Goal: Task Accomplishment & Management: Manage account settings

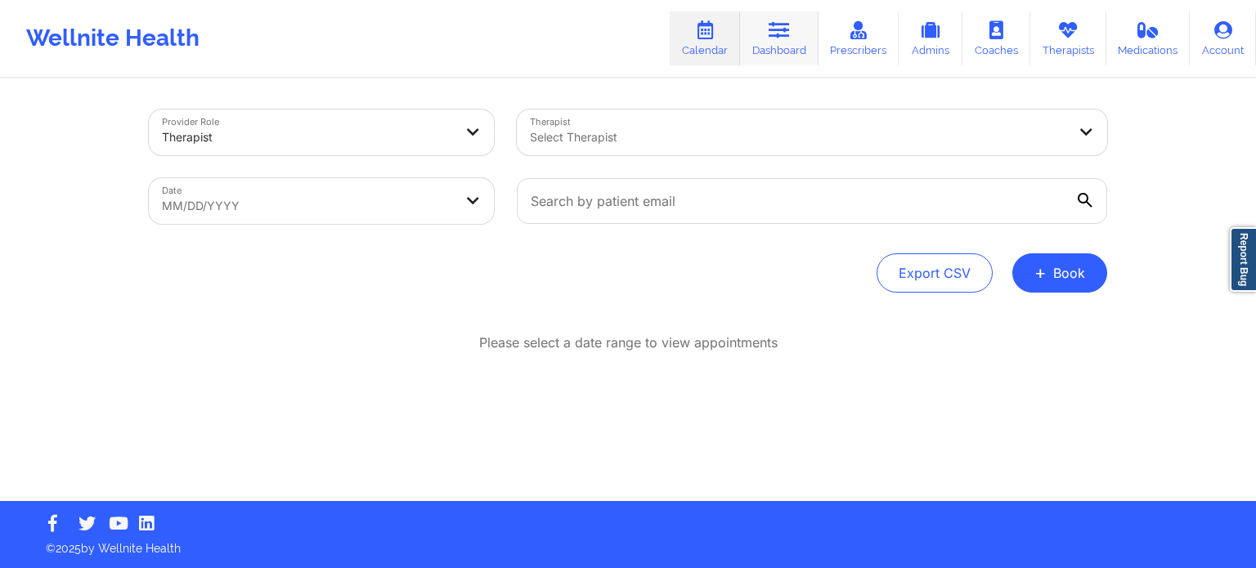
click at [790, 35] on icon at bounding box center [778, 30] width 21 height 18
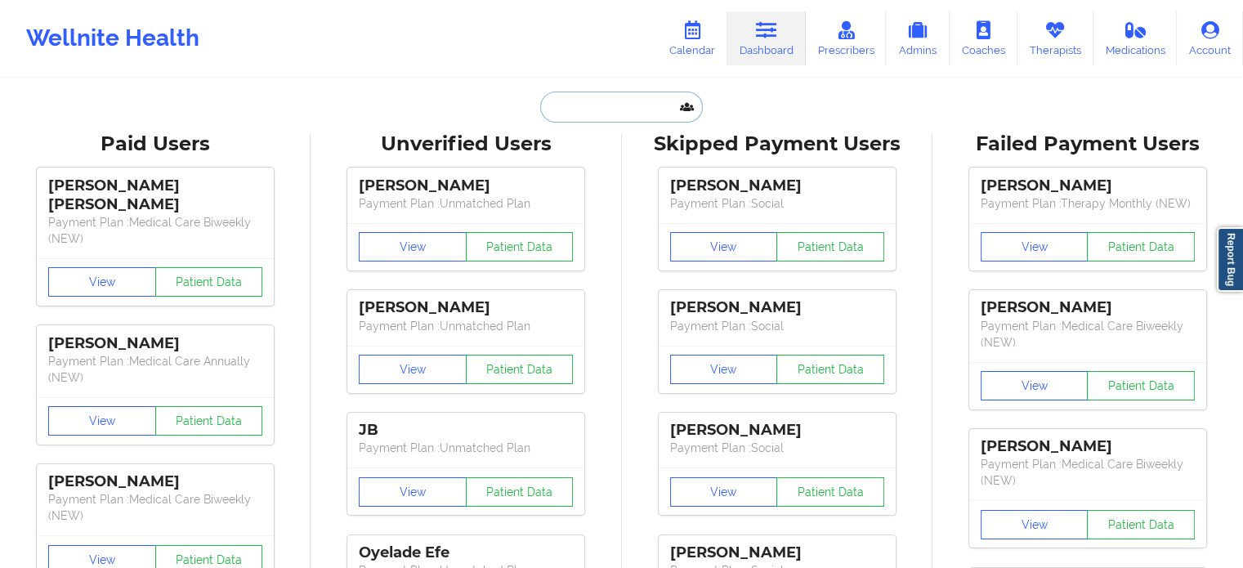
click at [616, 114] on input "text" at bounding box center [621, 107] width 162 height 31
paste input "[EMAIL_ADDRESS][DOMAIN_NAME]"
type input "[EMAIL_ADDRESS][DOMAIN_NAME]"
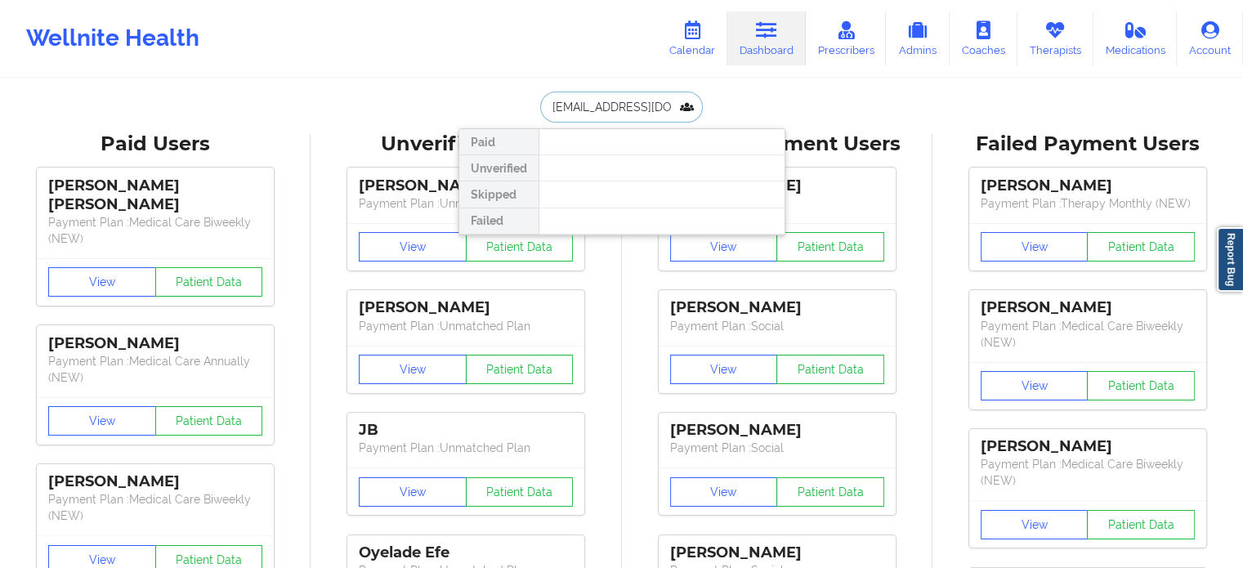
scroll to position [0, 21]
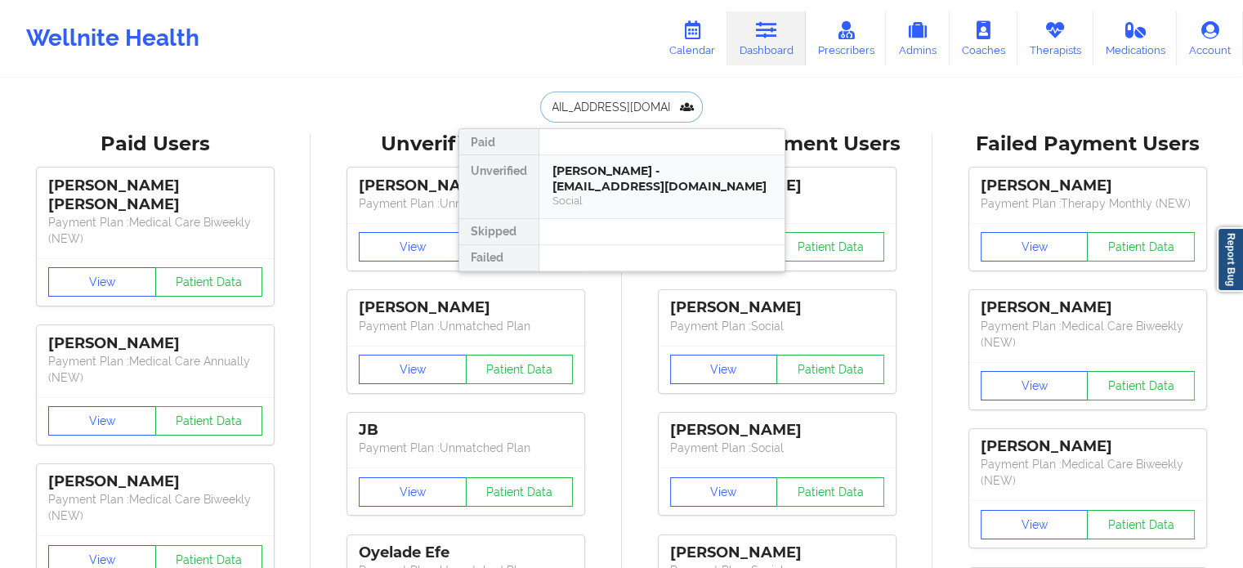
click at [602, 194] on div "Social" at bounding box center [662, 201] width 219 height 14
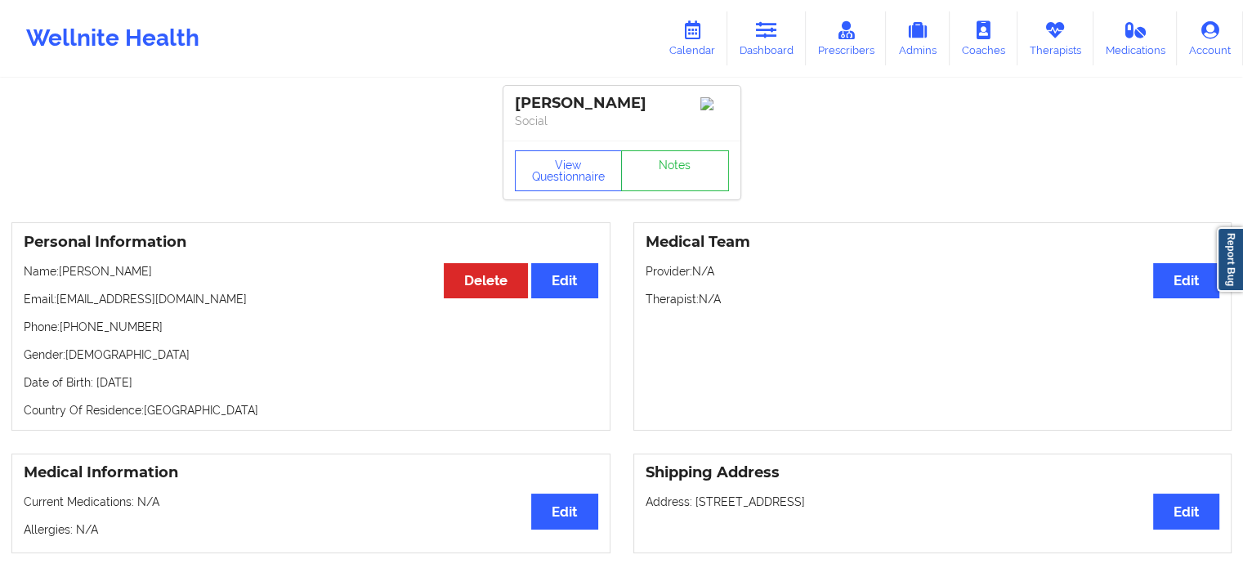
drag, startPoint x: 507, startPoint y: 94, endPoint x: 610, endPoint y: 127, distance: 108.1
click at [610, 127] on div "[PERSON_NAME] Social" at bounding box center [622, 113] width 237 height 55
copy div "[PERSON_NAME]"
click at [596, 113] on div "[PERSON_NAME]" at bounding box center [622, 103] width 214 height 19
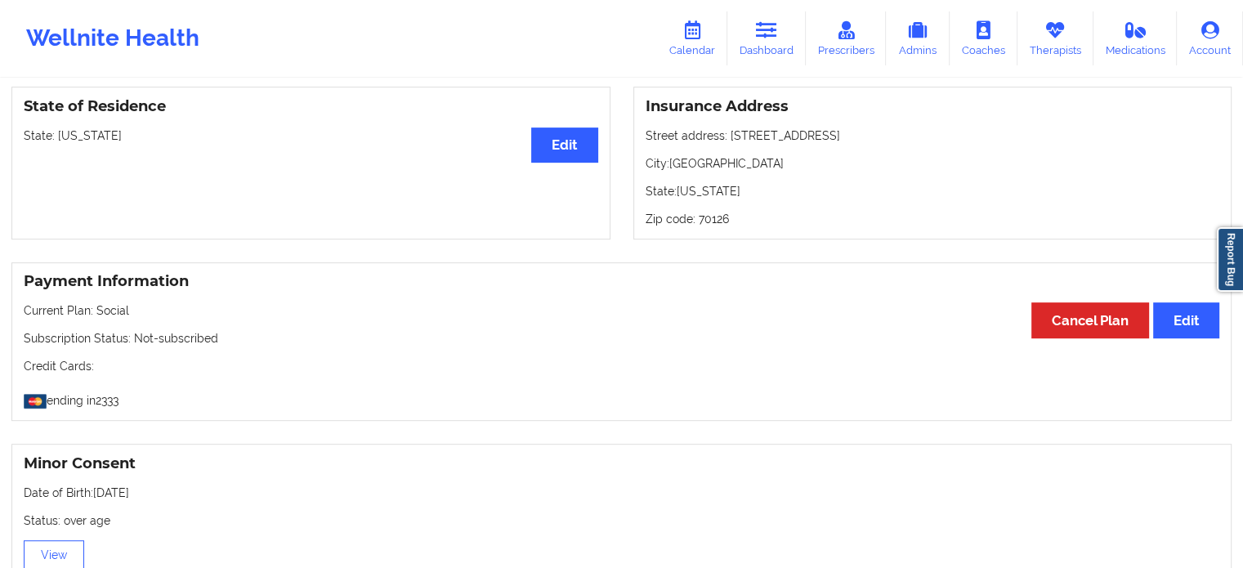
scroll to position [654, 0]
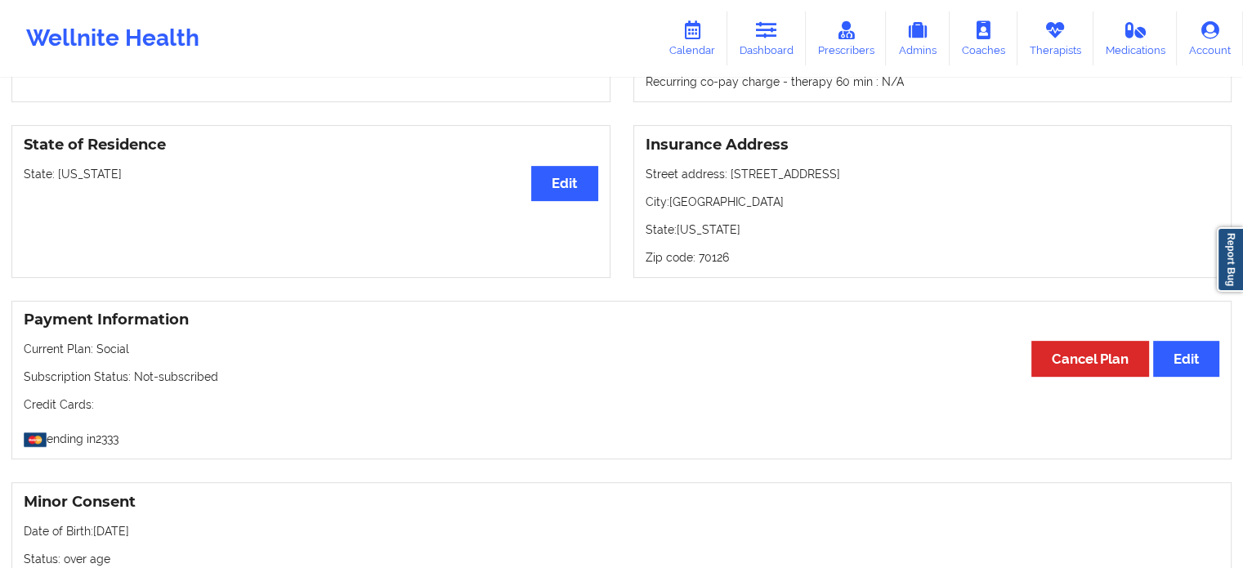
click at [697, 238] on div "Insurance Address Street address: [STREET_ADDRESS]: [US_STATE] Zip code: 70126" at bounding box center [933, 201] width 599 height 153
click at [743, 238] on p "State: [US_STATE]" at bounding box center [933, 230] width 575 height 16
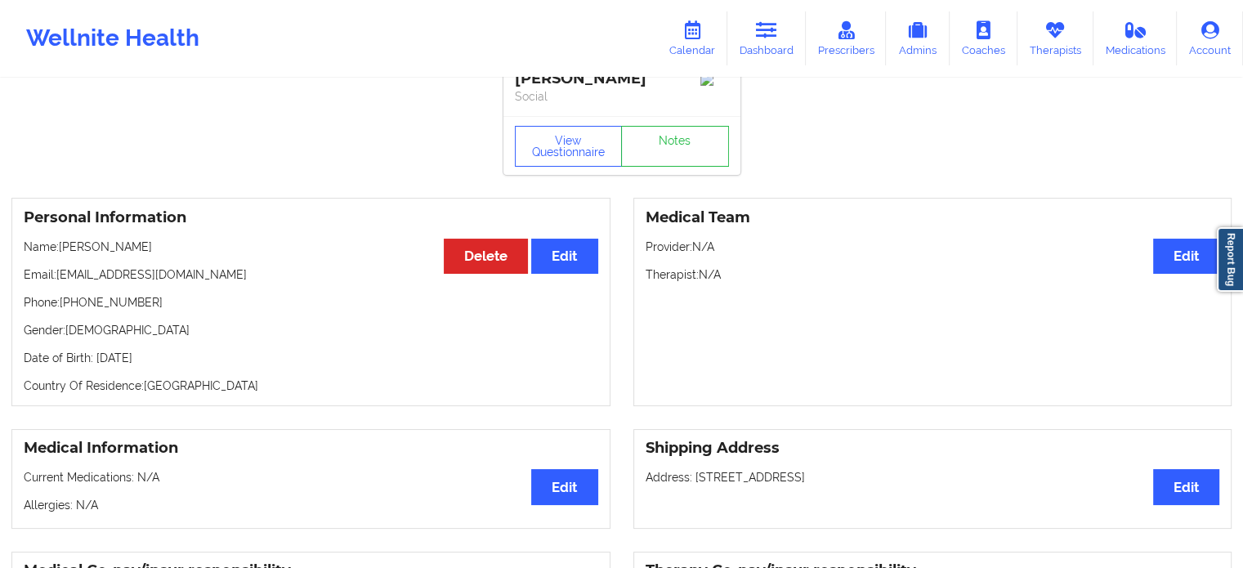
scroll to position [0, 0]
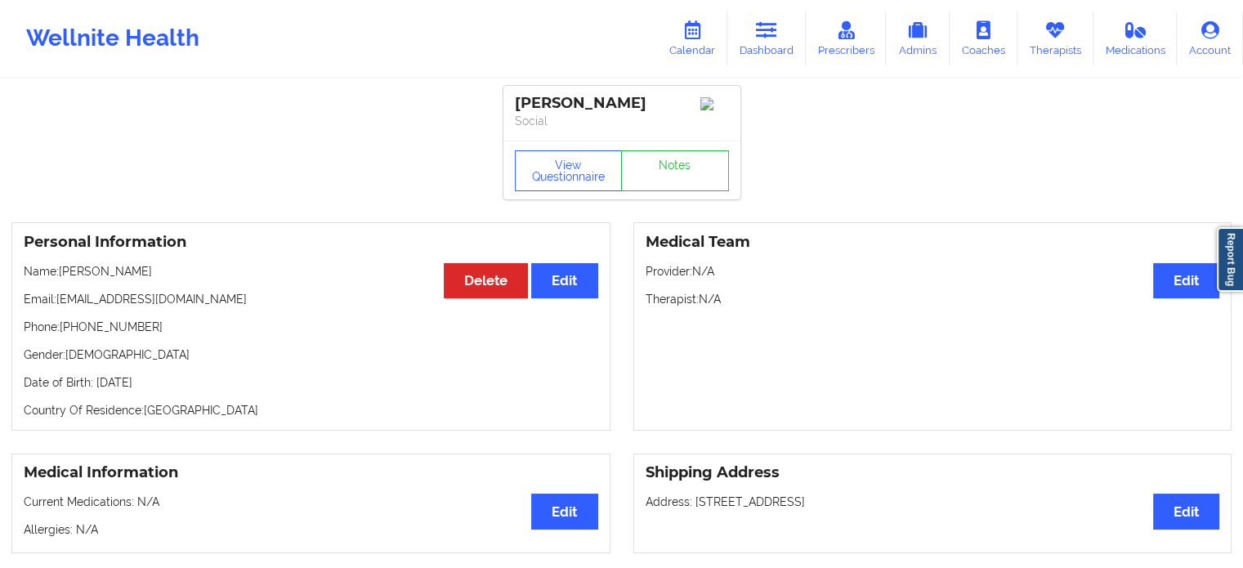
drag, startPoint x: 539, startPoint y: 113, endPoint x: 615, endPoint y: 119, distance: 76.2
click at [557, 108] on div "[PERSON_NAME]" at bounding box center [622, 103] width 214 height 19
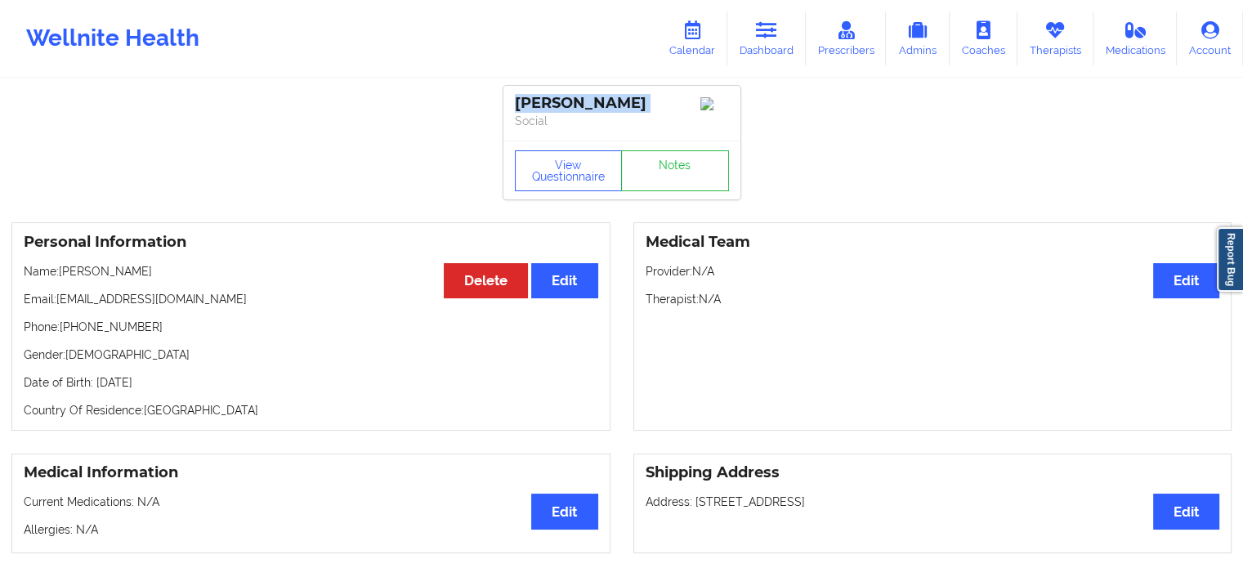
copy div "[PERSON_NAME]"
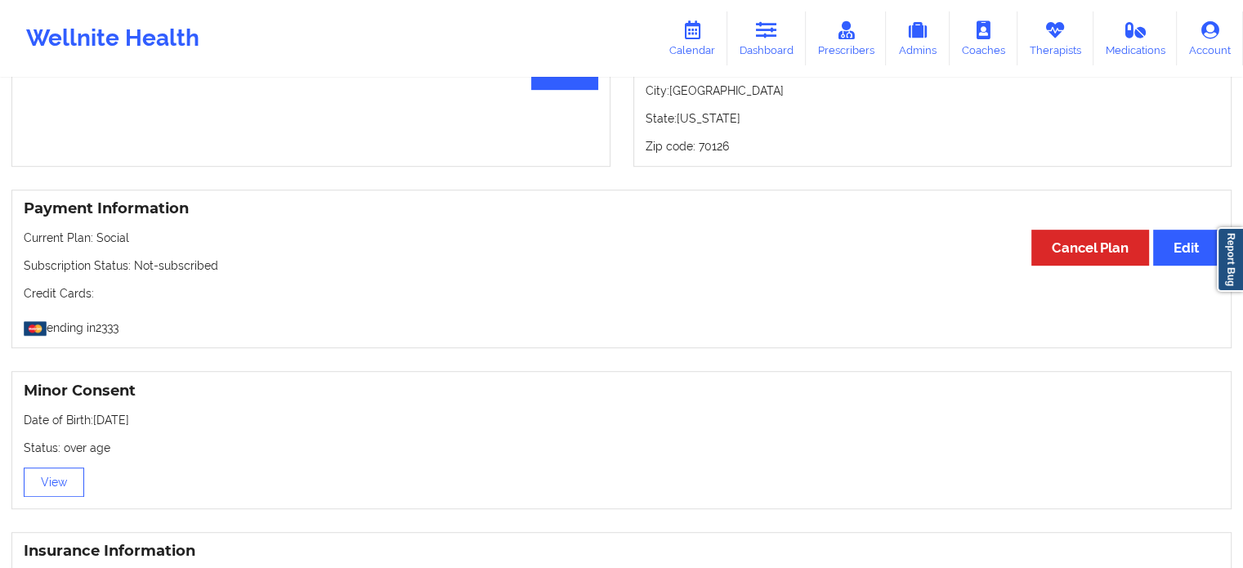
scroll to position [654, 0]
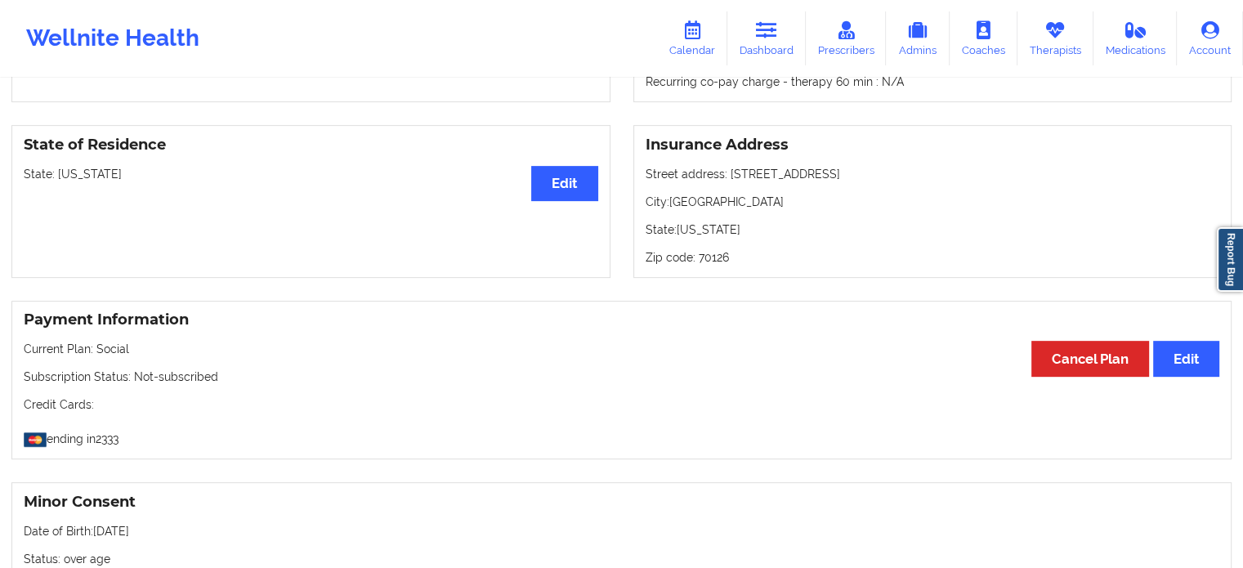
click at [169, 32] on div "Wellnite Health" at bounding box center [113, 38] width 226 height 65
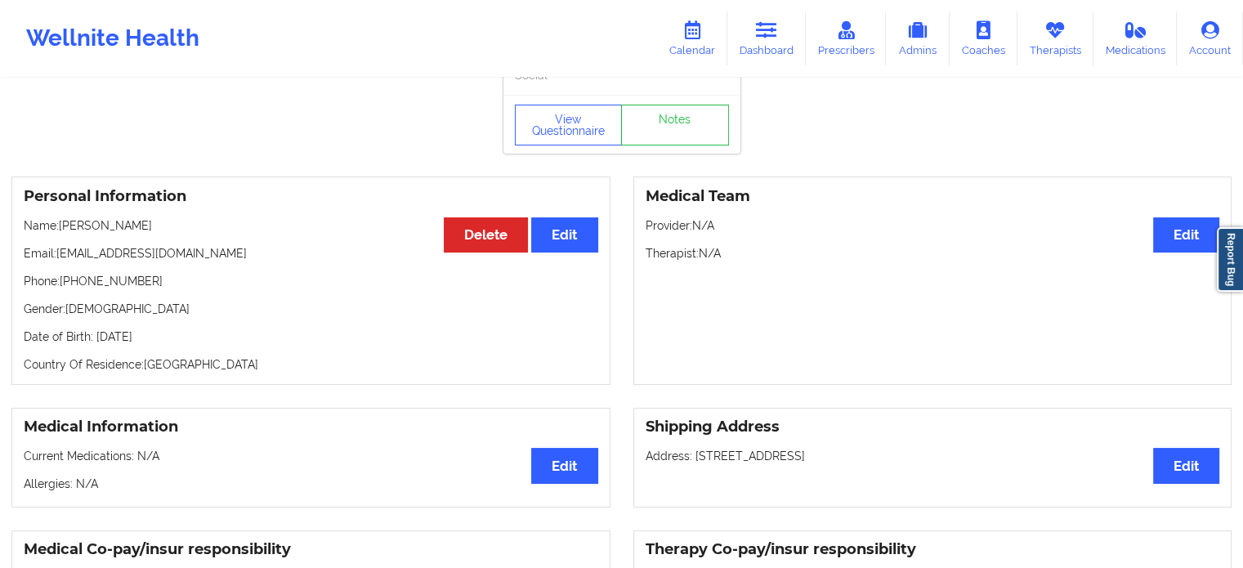
scroll to position [0, 0]
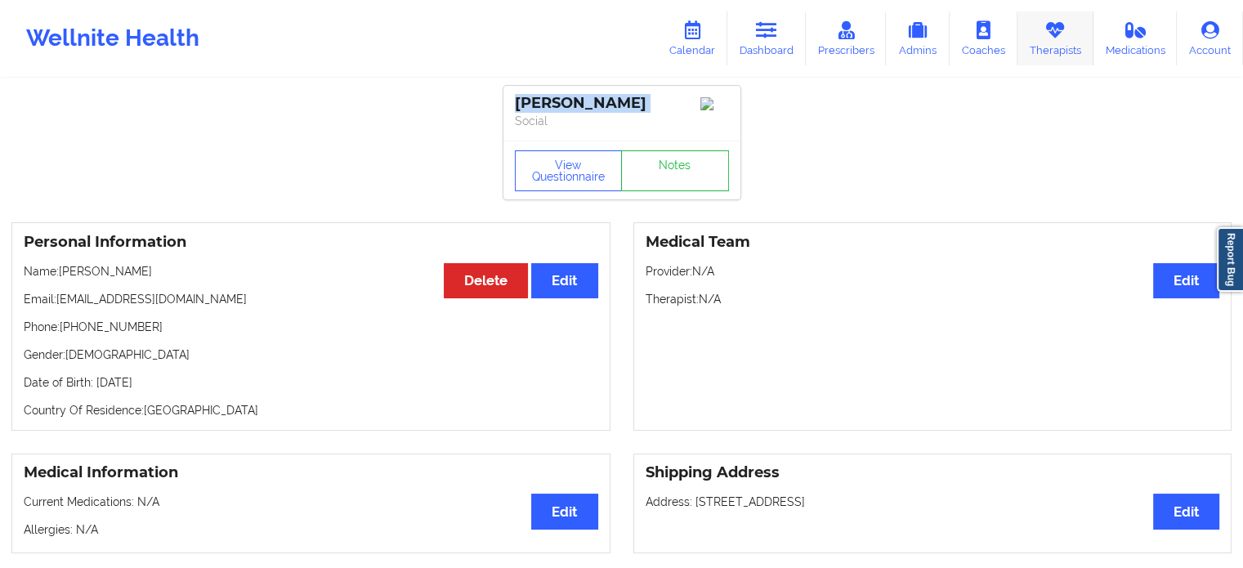
click at [1047, 44] on link "Therapists" at bounding box center [1056, 38] width 76 height 54
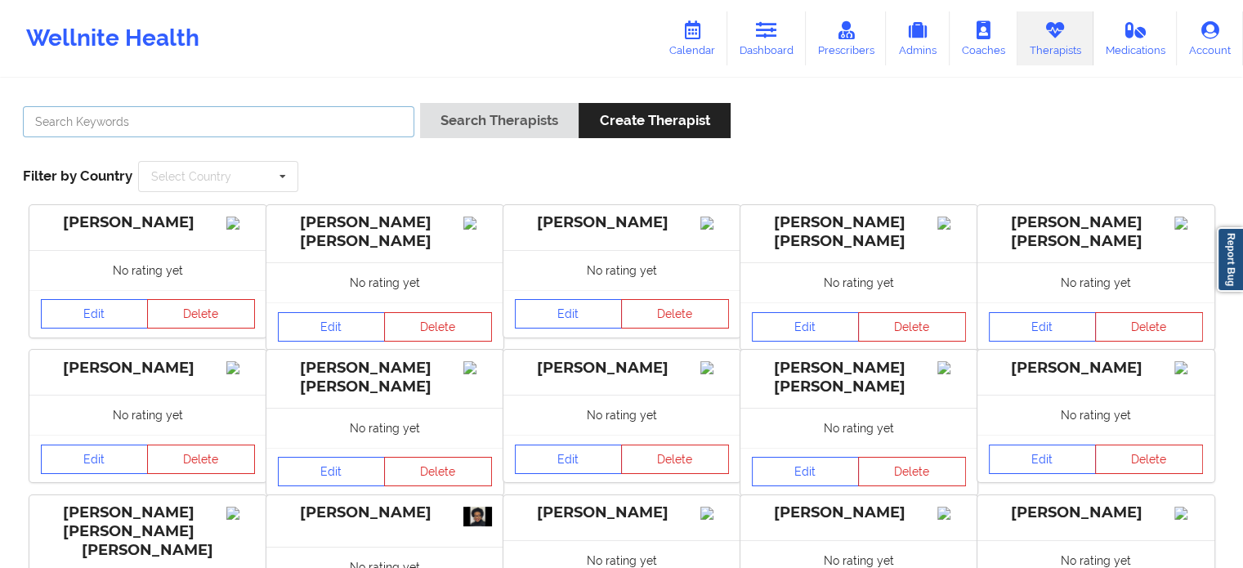
click at [255, 111] on input "text" at bounding box center [219, 121] width 392 height 31
paste input "[PERSON_NAME]"
type input "[PERSON_NAME]"
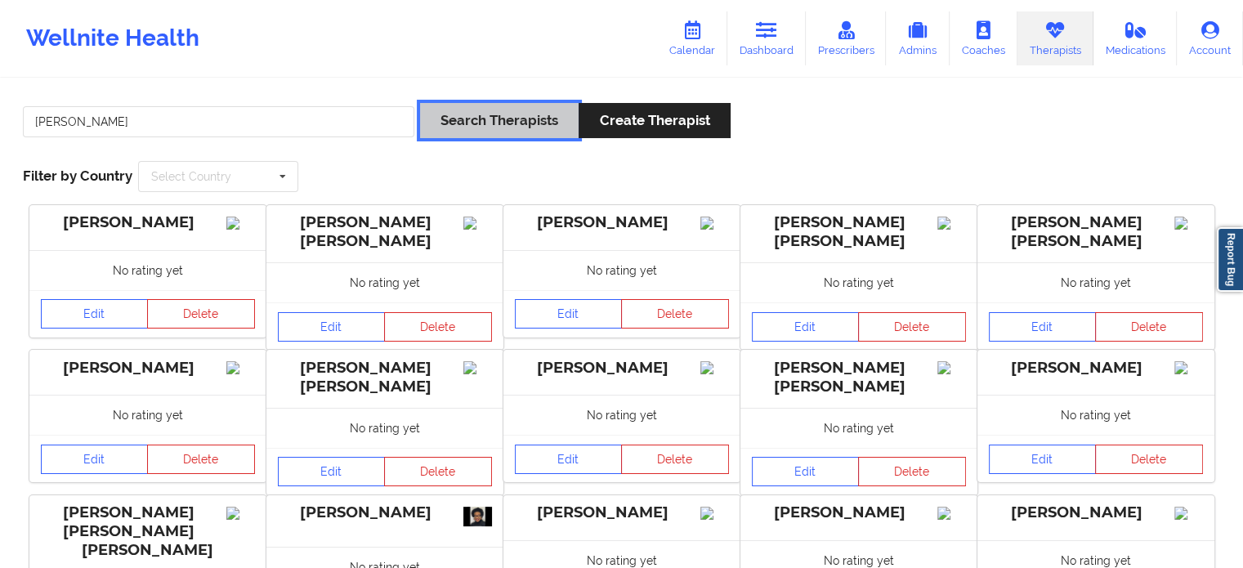
click at [564, 120] on button "Search Therapists" at bounding box center [499, 120] width 159 height 35
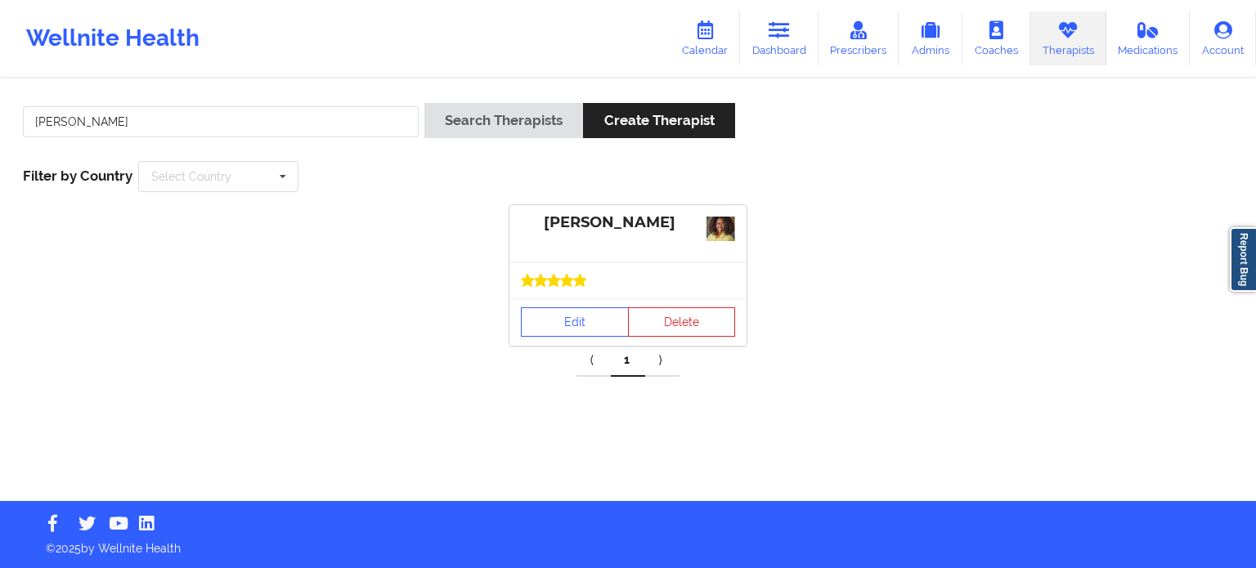
click at [645, 223] on div "[PERSON_NAME]" at bounding box center [628, 222] width 214 height 19
click at [600, 329] on link "Edit" at bounding box center [575, 321] width 108 height 29
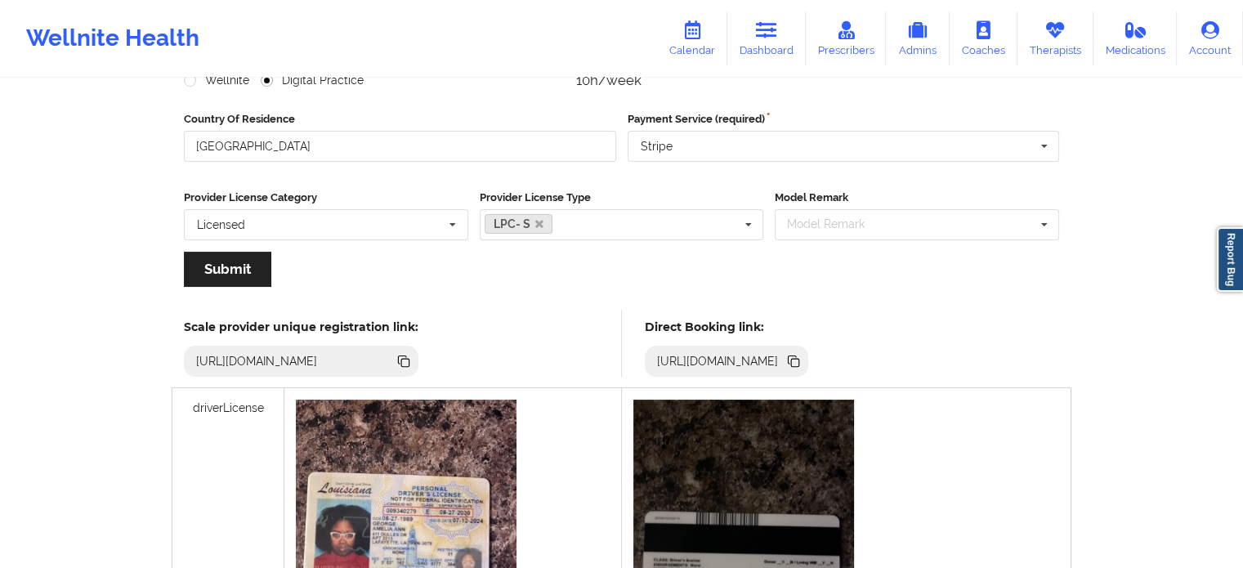
scroll to position [226, 0]
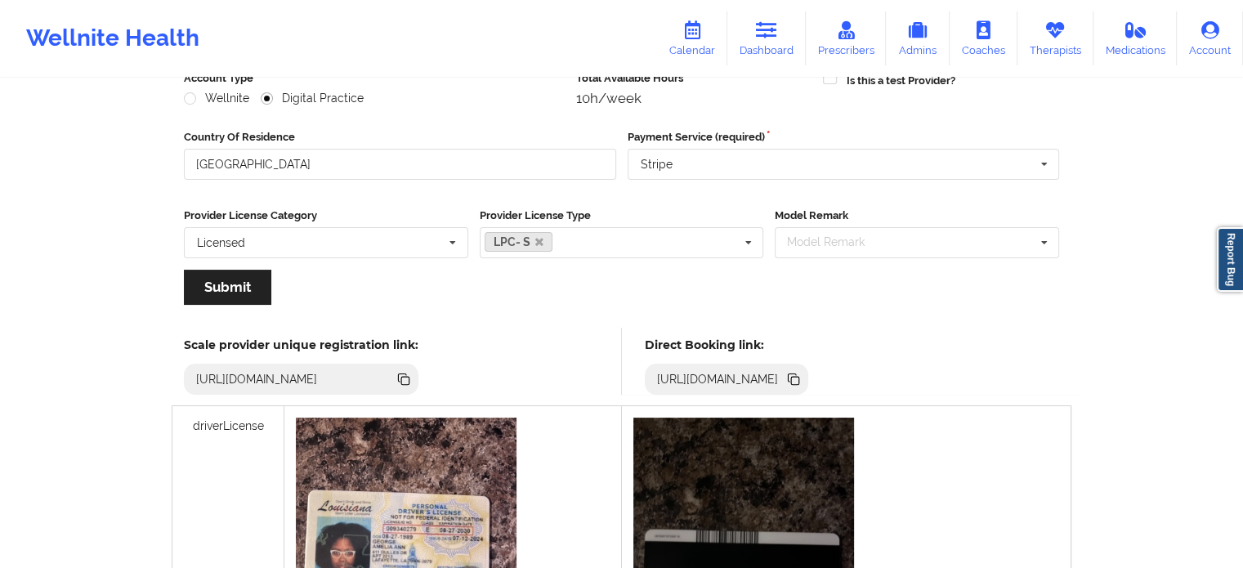
click at [803, 372] on icon at bounding box center [794, 379] width 18 height 18
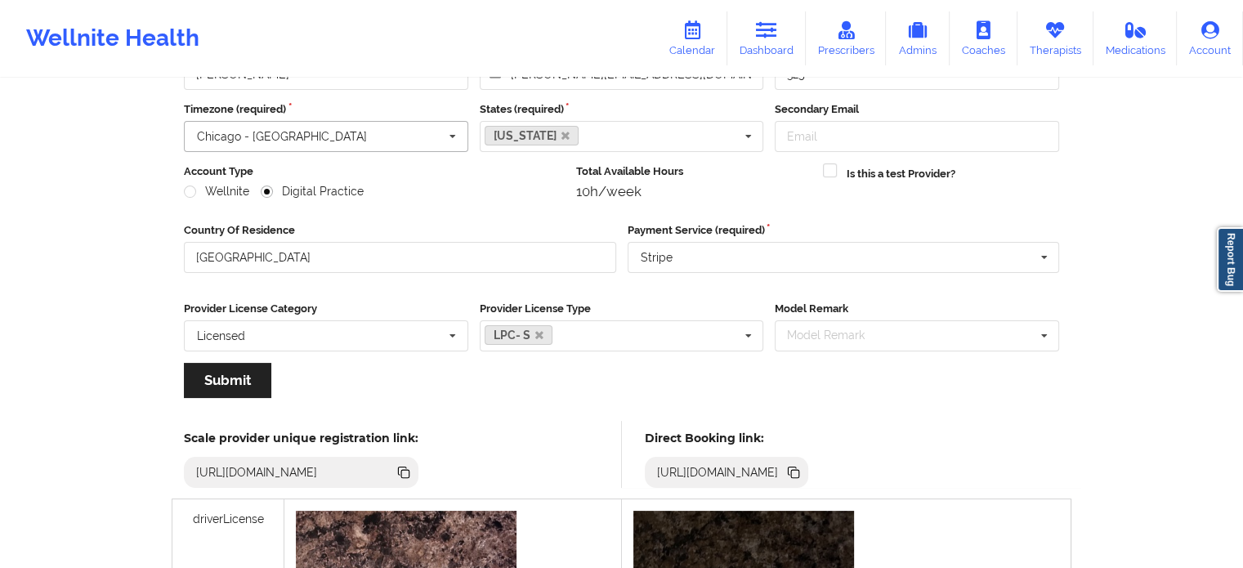
scroll to position [422, 0]
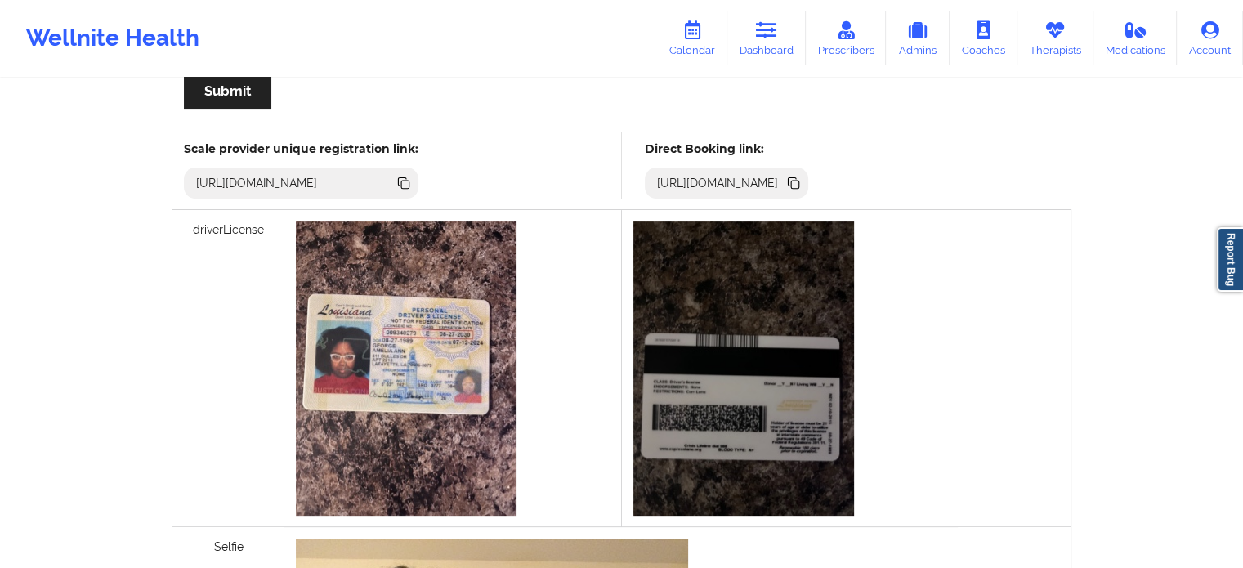
click at [803, 177] on icon at bounding box center [794, 183] width 18 height 18
